Goal: Task Accomplishment & Management: Complete application form

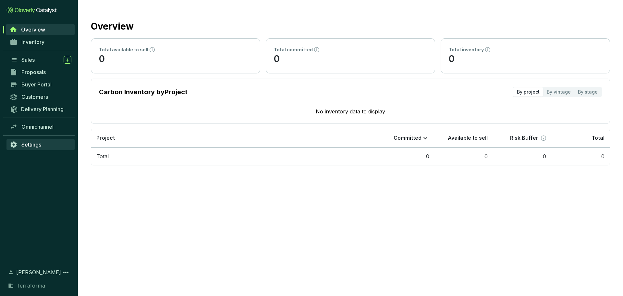
click at [27, 146] on span "Settings" at bounding box center [31, 144] width 20 height 6
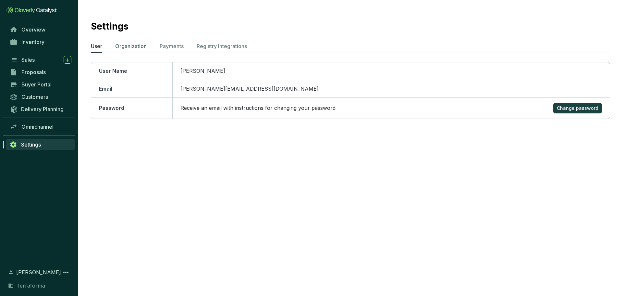
click at [142, 47] on p "Organization" at bounding box center [130, 46] width 31 height 8
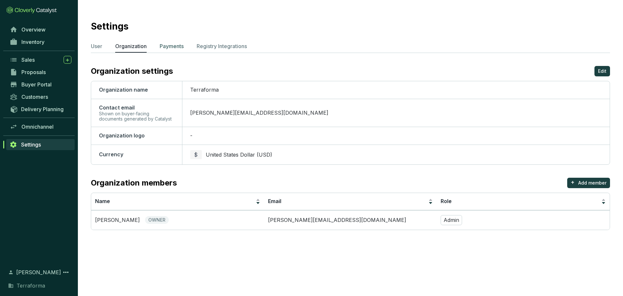
click at [176, 49] on p "Payments" at bounding box center [172, 46] width 24 height 8
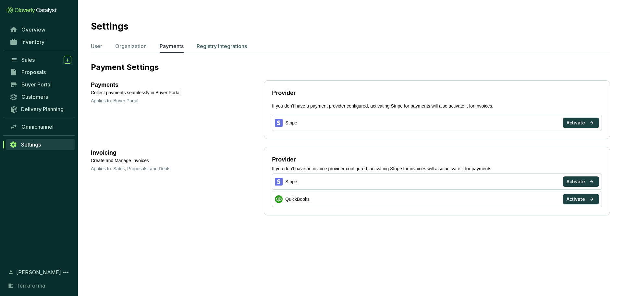
click at [233, 51] on li "Registry Integrations" at bounding box center [222, 47] width 50 height 10
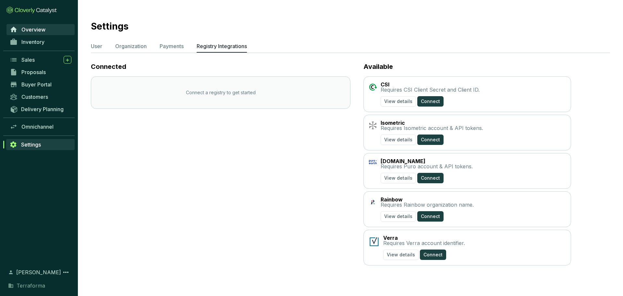
click at [25, 27] on span "Overview" at bounding box center [33, 29] width 24 height 6
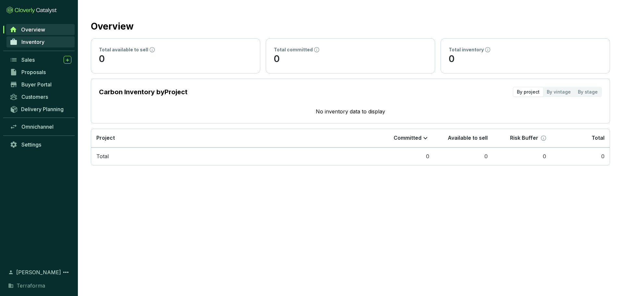
click at [32, 41] on span "Inventory" at bounding box center [32, 42] width 23 height 6
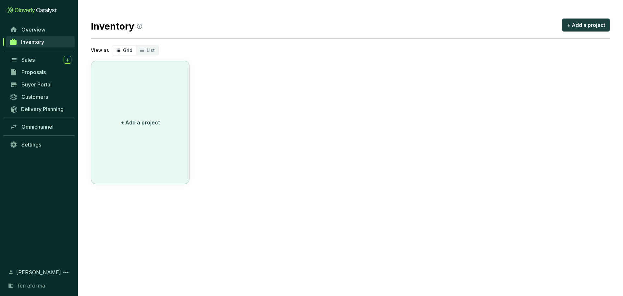
click at [141, 125] on p "+ Add a project" at bounding box center [140, 122] width 39 height 8
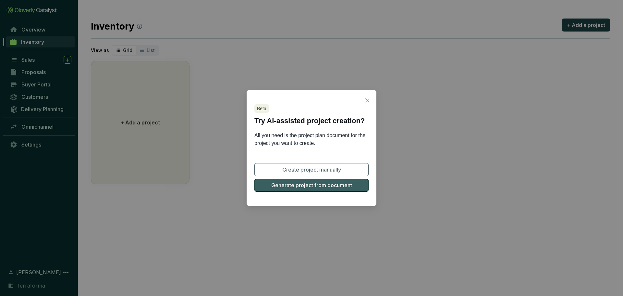
click at [327, 188] on span "Generate project from document" at bounding box center [311, 185] width 81 height 8
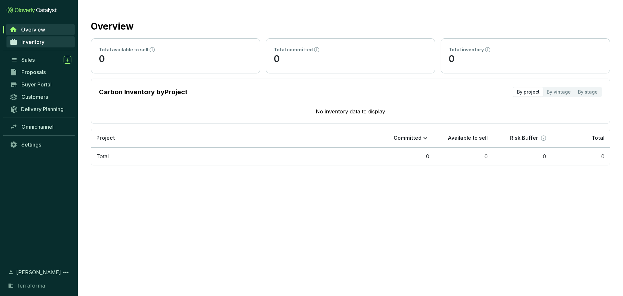
click at [35, 41] on span "Inventory" at bounding box center [32, 42] width 23 height 6
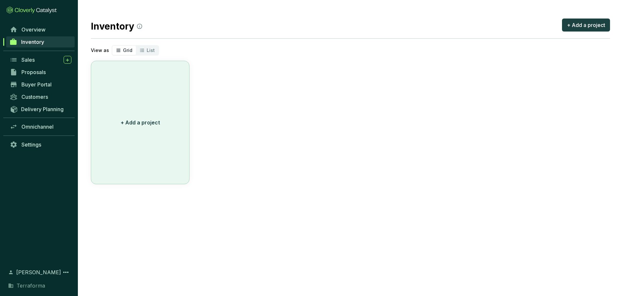
click at [137, 108] on button "+ Add a project" at bounding box center [140, 122] width 99 height 123
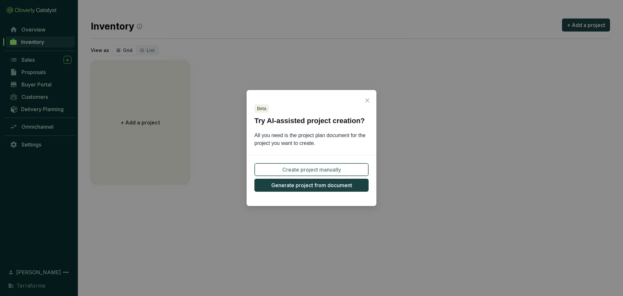
click at [308, 167] on span "Create project manually" at bounding box center [311, 169] width 59 height 8
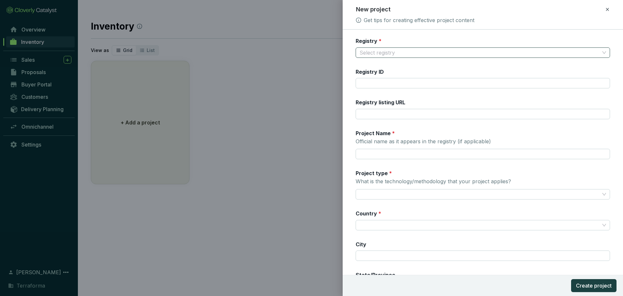
click at [422, 51] on input "Registry *" at bounding box center [479, 53] width 240 height 10
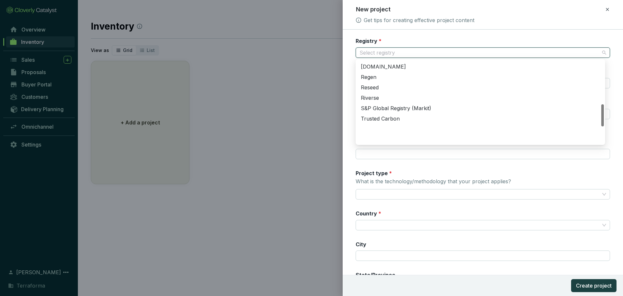
scroll to position [131, 0]
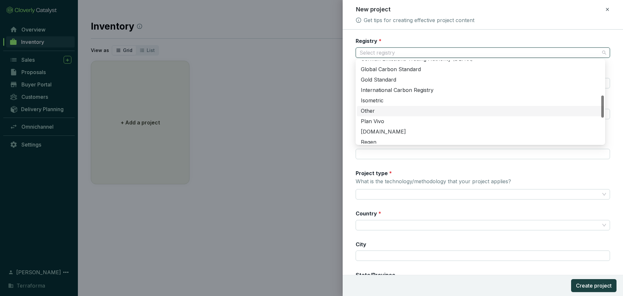
click at [370, 111] on div "Other" at bounding box center [480, 110] width 239 height 7
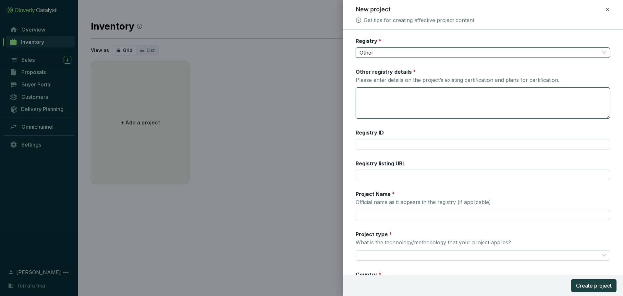
click at [463, 101] on textarea "Other registry details * Please enter details on the project’s existing certifi…" at bounding box center [483, 103] width 254 height 30
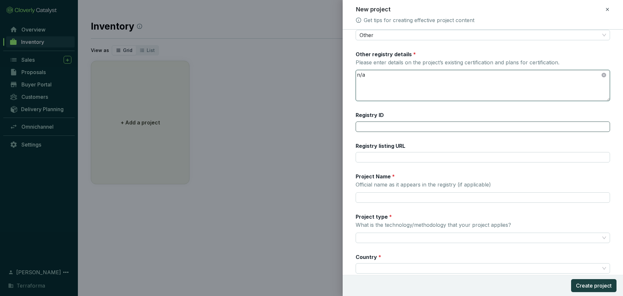
scroll to position [32, 0]
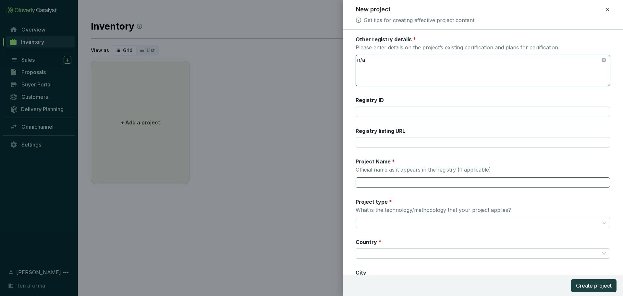
type textarea "n/a"
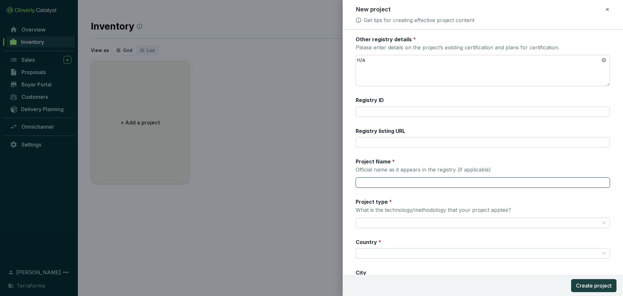
click at [448, 178] on input "Project Name * Official name as it appears in the registry (if applicable)" at bounding box center [483, 182] width 254 height 10
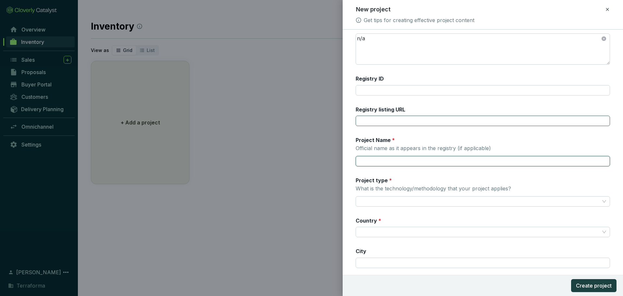
scroll to position [97, 0]
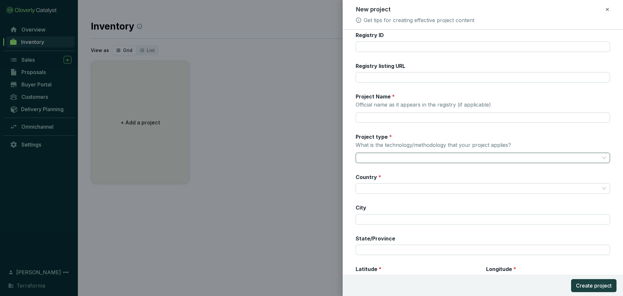
click at [456, 155] on input "Project type * What is the technology/methodology that your project applies?" at bounding box center [479, 158] width 240 height 10
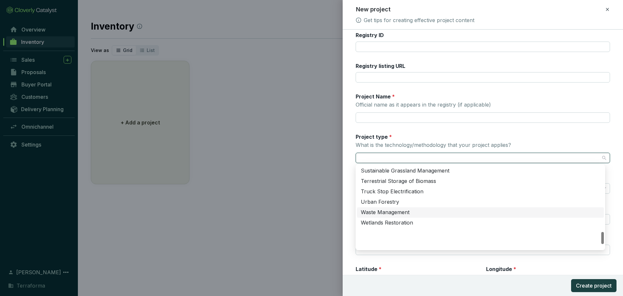
scroll to position [445, 0]
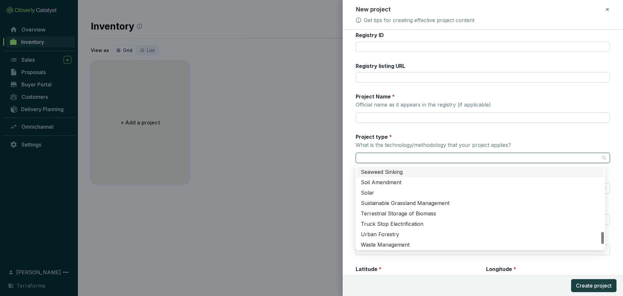
click at [513, 136] on div "Project type * What is the technology/methodology that your project applies?" at bounding box center [483, 148] width 254 height 30
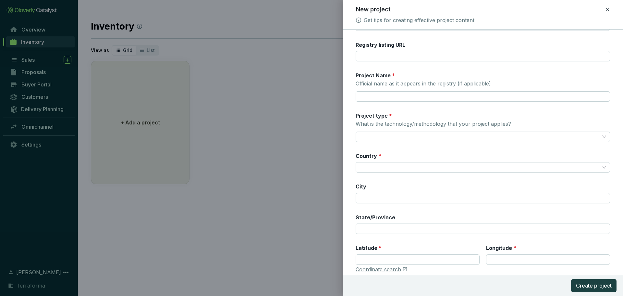
scroll to position [130, 0]
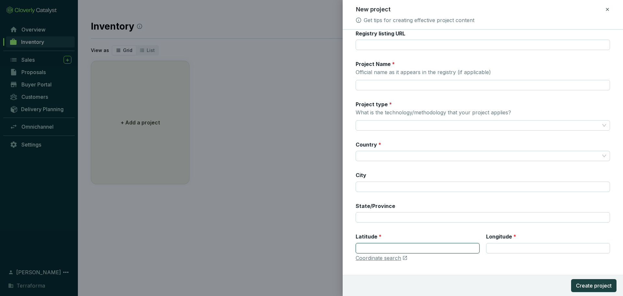
click at [438, 246] on input "Latitude *" at bounding box center [418, 248] width 124 height 10
click at [393, 248] on input "Latitude *" at bounding box center [418, 248] width 124 height 10
click at [388, 258] on link "Coordinate search" at bounding box center [378, 257] width 45 height 7
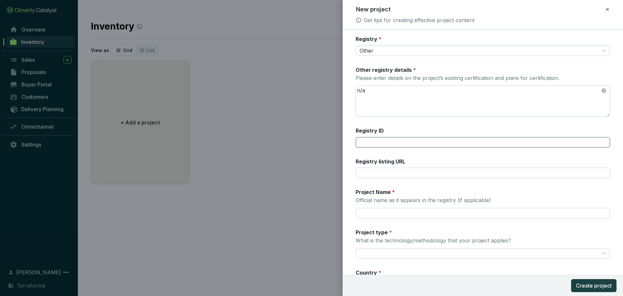
scroll to position [0, 0]
click at [609, 10] on icon at bounding box center [607, 10] width 5 height 8
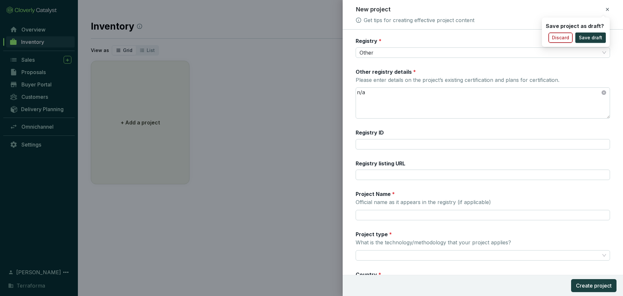
click at [561, 37] on span "Discard" at bounding box center [560, 37] width 17 height 6
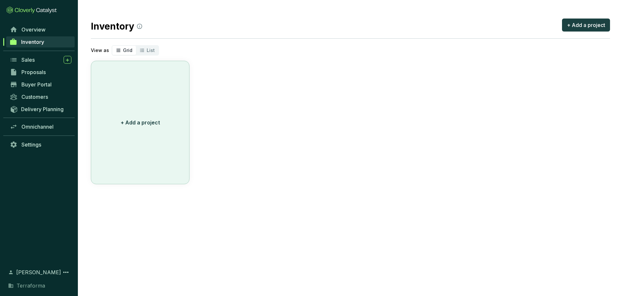
click at [129, 125] on p "+ Add a project" at bounding box center [140, 122] width 39 height 8
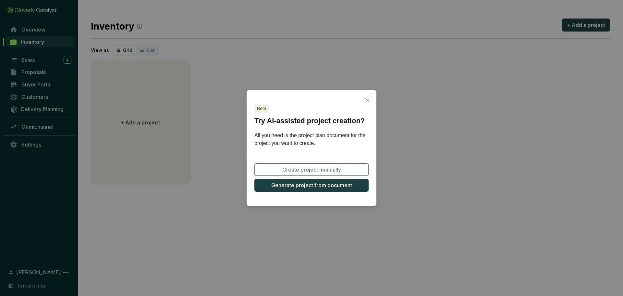
click at [319, 169] on span "Create project manually" at bounding box center [311, 169] width 59 height 8
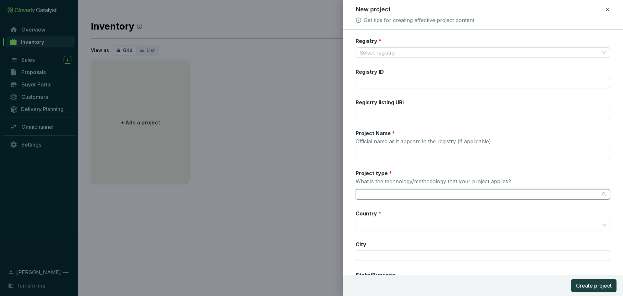
click at [418, 192] on input "Project type * What is the technology/methodology that your project applies?" at bounding box center [479, 194] width 240 height 10
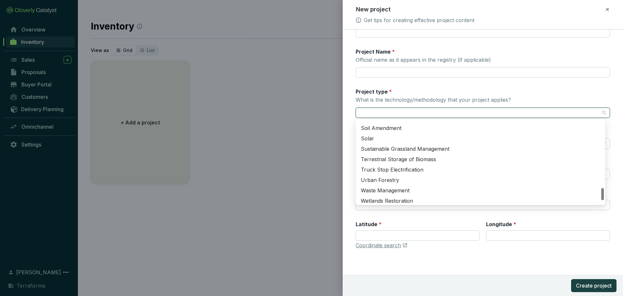
scroll to position [478, 0]
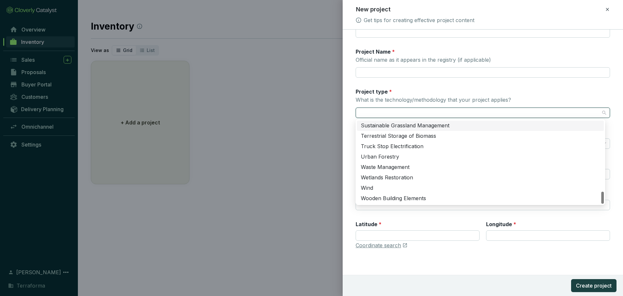
click at [609, 10] on icon at bounding box center [607, 10] width 5 height 8
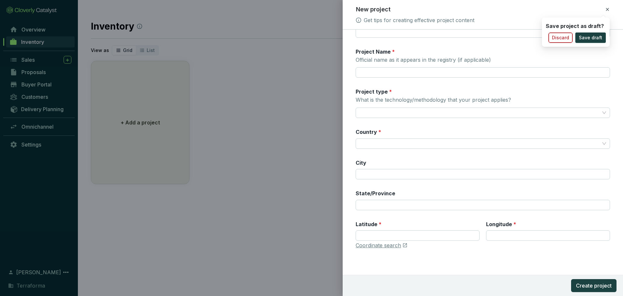
click at [564, 37] on span "Discard" at bounding box center [560, 37] width 17 height 6
